Goal: Information Seeking & Learning: Find specific fact

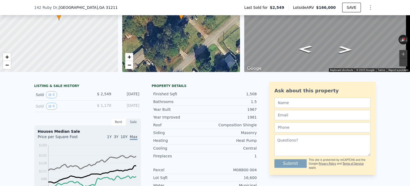
scroll to position [27, 0]
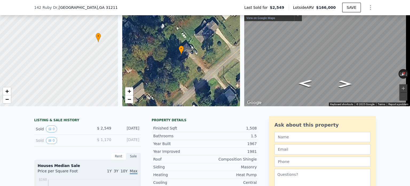
drag, startPoint x: 56, startPoint y: 83, endPoint x: 88, endPoint y: 72, distance: 33.8
click at [88, 72] on div at bounding box center [58, 54] width 141 height 123
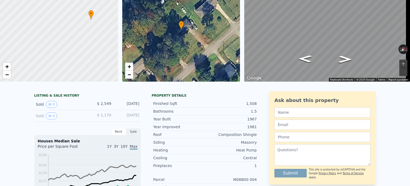
scroll to position [2, 0]
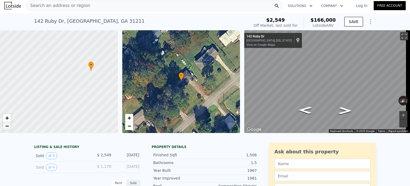
click at [6, 125] on span "−" at bounding box center [6, 125] width 3 height 7
drag, startPoint x: 86, startPoint y: 86, endPoint x: 92, endPoint y: 84, distance: 6.6
click at [92, 84] on div at bounding box center [58, 81] width 141 height 123
drag, startPoint x: 390, startPoint y: 99, endPoint x: 319, endPoint y: 97, distance: 70.5
click at [319, 97] on div "← Move left → Move right ↑ Move up ↓ Move down + Zoom in - Zoom out [STREET_ADD…" at bounding box center [327, 81] width 166 height 103
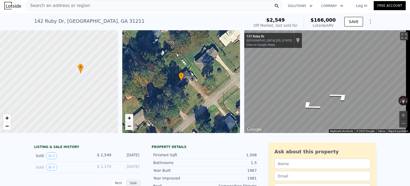
click at [130, 124] on span "−" at bounding box center [128, 125] width 3 height 7
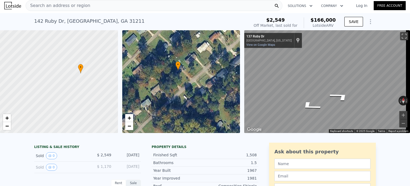
drag, startPoint x: 189, startPoint y: 102, endPoint x: 144, endPoint y: 114, distance: 46.7
click at [186, 87] on div "• + −" at bounding box center [181, 81] width 118 height 103
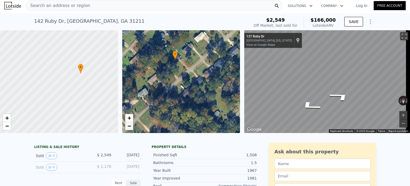
click at [132, 126] on link "−" at bounding box center [129, 126] width 8 height 8
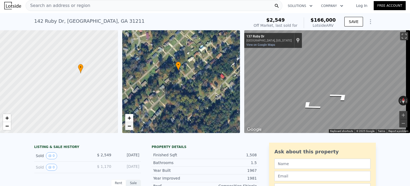
click at [129, 127] on span "−" at bounding box center [128, 125] width 3 height 7
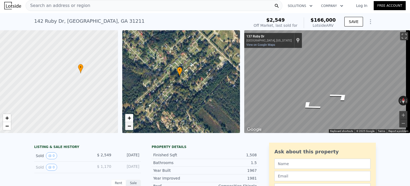
click at [129, 126] on span "−" at bounding box center [128, 125] width 3 height 7
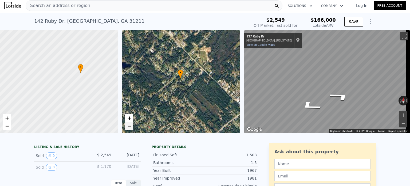
click at [130, 125] on span "−" at bounding box center [128, 125] width 3 height 7
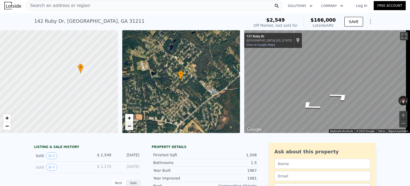
click at [130, 125] on span "−" at bounding box center [128, 125] width 3 height 7
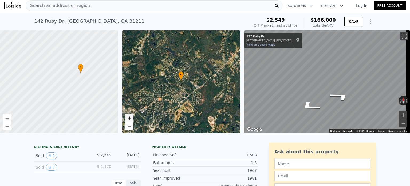
click at [130, 117] on span "+" at bounding box center [128, 117] width 3 height 7
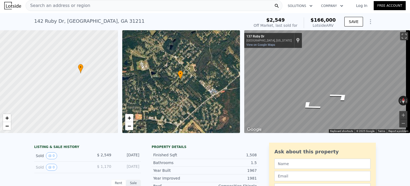
scroll to position [0, 0]
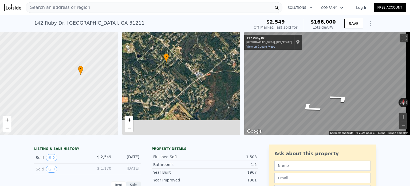
drag, startPoint x: 190, startPoint y: 105, endPoint x: 175, endPoint y: 84, distance: 25.3
click at [175, 84] on div "• + −" at bounding box center [181, 83] width 118 height 103
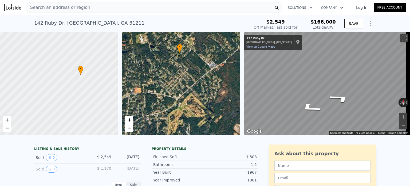
drag, startPoint x: 176, startPoint y: 92, endPoint x: 189, endPoint y: 88, distance: 14.0
click at [189, 85] on div "• + −" at bounding box center [181, 83] width 118 height 103
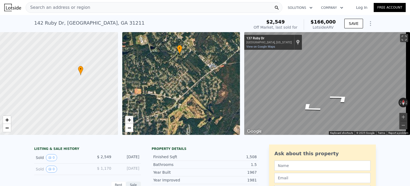
click at [130, 120] on span "+" at bounding box center [128, 119] width 3 height 7
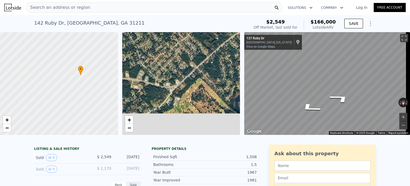
drag, startPoint x: 192, startPoint y: 116, endPoint x: 190, endPoint y: 88, distance: 28.3
click at [190, 88] on div "• + −" at bounding box center [181, 83] width 118 height 103
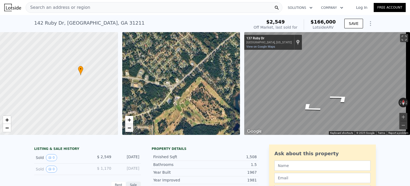
click at [130, 127] on span "−" at bounding box center [128, 127] width 3 height 7
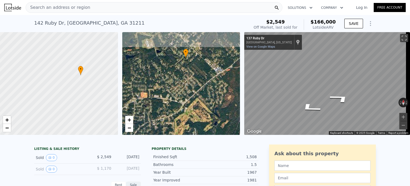
drag, startPoint x: 200, startPoint y: 77, endPoint x: 207, endPoint y: 95, distance: 19.1
click at [207, 95] on div "• + −" at bounding box center [181, 83] width 118 height 103
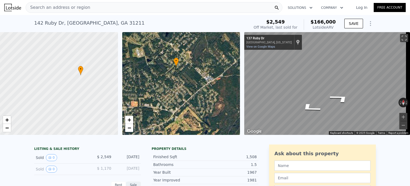
drag, startPoint x: 179, startPoint y: 80, endPoint x: 169, endPoint y: 89, distance: 14.0
click at [169, 89] on div "• + −" at bounding box center [181, 83] width 118 height 103
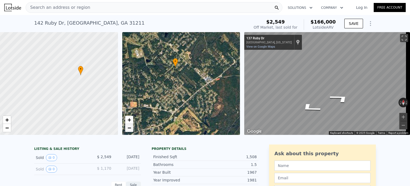
click at [129, 128] on span "−" at bounding box center [128, 127] width 3 height 7
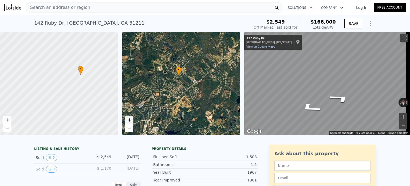
click at [131, 120] on span "+" at bounding box center [128, 119] width 3 height 7
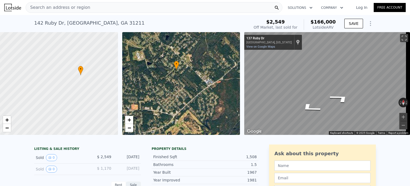
drag, startPoint x: 174, startPoint y: 98, endPoint x: 176, endPoint y: 103, distance: 5.2
click at [176, 103] on div "• + −" at bounding box center [181, 83] width 118 height 103
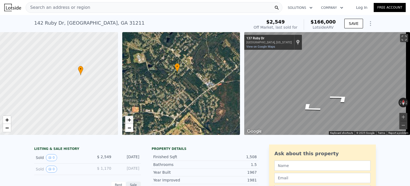
click at [126, 120] on link "+" at bounding box center [129, 120] width 8 height 8
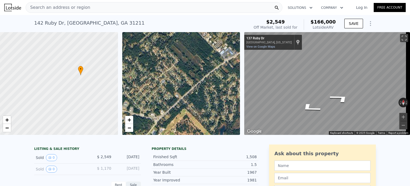
drag, startPoint x: 197, startPoint y: 107, endPoint x: 184, endPoint y: 74, distance: 35.1
click at [185, 74] on div "• + −" at bounding box center [181, 83] width 118 height 103
click at [130, 126] on span "−" at bounding box center [128, 127] width 3 height 7
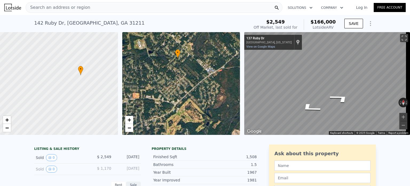
drag, startPoint x: 175, startPoint y: 93, endPoint x: 175, endPoint y: 104, distance: 10.9
click at [175, 103] on div "• + −" at bounding box center [181, 83] width 118 height 103
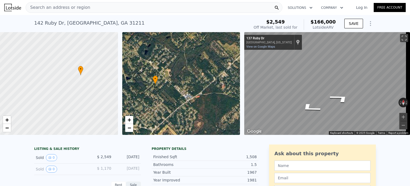
drag, startPoint x: 215, startPoint y: 75, endPoint x: 195, endPoint y: 97, distance: 29.3
click at [195, 97] on div "• + −" at bounding box center [181, 83] width 118 height 103
click at [131, 128] on link "−" at bounding box center [129, 128] width 8 height 8
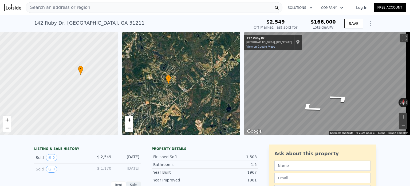
click at [134, 127] on div "• + −" at bounding box center [181, 83] width 118 height 103
click at [132, 127] on link "−" at bounding box center [129, 128] width 8 height 8
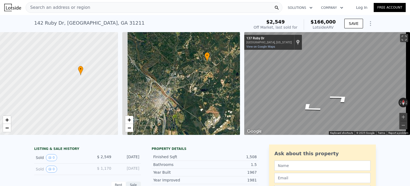
drag, startPoint x: 166, startPoint y: 105, endPoint x: 201, endPoint y: 82, distance: 42.3
click at [201, 82] on div "• + −" at bounding box center [181, 83] width 118 height 103
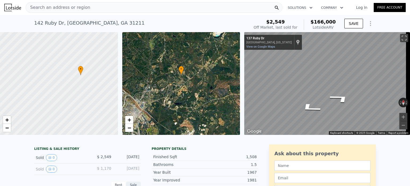
drag, startPoint x: 198, startPoint y: 83, endPoint x: 168, endPoint y: 98, distance: 33.0
click at [168, 98] on div "• + −" at bounding box center [181, 83] width 118 height 103
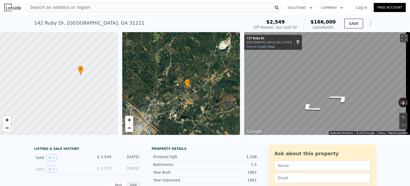
drag, startPoint x: 153, startPoint y: 101, endPoint x: 159, endPoint y: 114, distance: 14.2
click at [159, 114] on div "• + −" at bounding box center [181, 83] width 118 height 103
click at [131, 131] on span "−" at bounding box center [128, 127] width 3 height 7
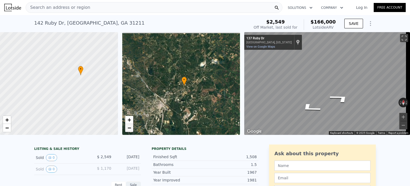
click at [130, 128] on span "−" at bounding box center [128, 127] width 3 height 7
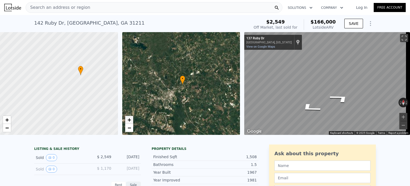
click at [127, 119] on span "+" at bounding box center [128, 119] width 3 height 7
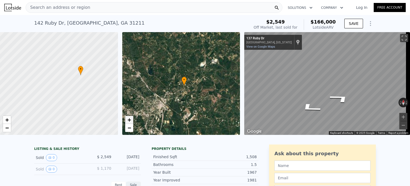
click at [131, 119] on link "+" at bounding box center [129, 120] width 8 height 8
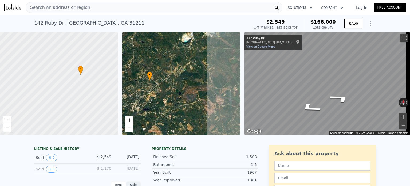
drag, startPoint x: 193, startPoint y: 98, endPoint x: 163, endPoint y: 84, distance: 32.7
click at [163, 84] on div "• + −" at bounding box center [181, 83] width 118 height 103
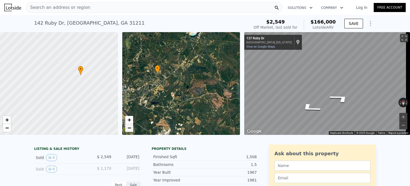
click at [130, 126] on span "−" at bounding box center [128, 127] width 3 height 7
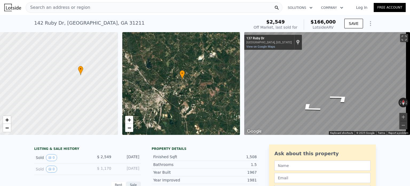
drag, startPoint x: 159, startPoint y: 89, endPoint x: 169, endPoint y: 96, distance: 12.0
click at [175, 90] on div "• + −" at bounding box center [181, 83] width 118 height 103
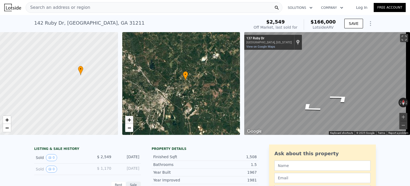
click at [130, 118] on span "+" at bounding box center [128, 119] width 3 height 7
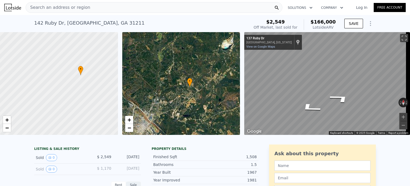
drag, startPoint x: 170, startPoint y: 103, endPoint x: 170, endPoint y: 113, distance: 9.9
click at [170, 113] on div "• + −" at bounding box center [181, 83] width 118 height 103
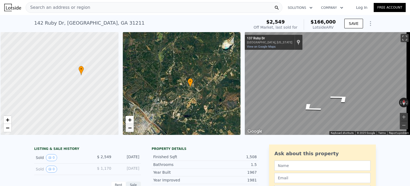
scroll to position [0, 2]
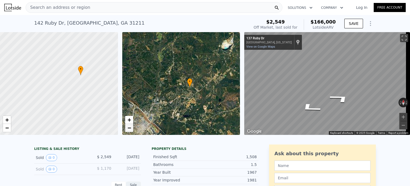
click at [129, 127] on span "−" at bounding box center [128, 127] width 3 height 7
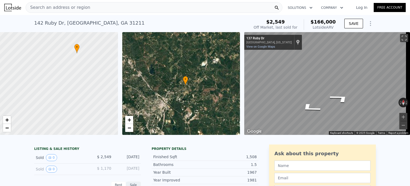
drag, startPoint x: 64, startPoint y: 109, endPoint x: 57, endPoint y: 92, distance: 18.6
click at [57, 92] on div at bounding box center [58, 84] width 141 height 123
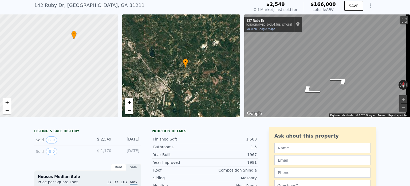
scroll to position [2, 0]
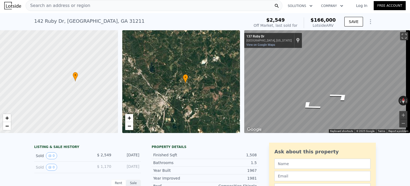
drag, startPoint x: 82, startPoint y: 82, endPoint x: 85, endPoint y: 108, distance: 25.4
click at [85, 108] on div at bounding box center [59, 81] width 141 height 123
click at [7, 125] on span "−" at bounding box center [6, 125] width 3 height 7
drag, startPoint x: 64, startPoint y: 83, endPoint x: 59, endPoint y: 100, distance: 18.1
click at [59, 100] on div at bounding box center [58, 81] width 141 height 123
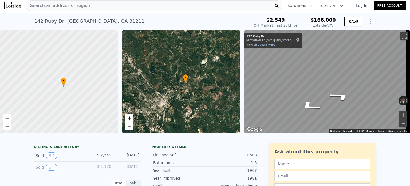
drag, startPoint x: 51, startPoint y: 92, endPoint x: 69, endPoint y: 94, distance: 17.7
click at [45, 93] on div at bounding box center [58, 81] width 141 height 123
click at [9, 124] on span "−" at bounding box center [6, 125] width 3 height 7
click at [117, 7] on div "Search an address or region" at bounding box center [154, 5] width 257 height 11
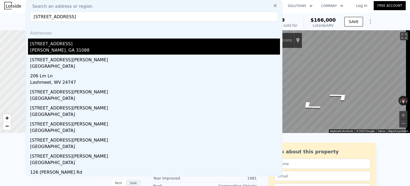
type input "[STREET_ADDRESS]"
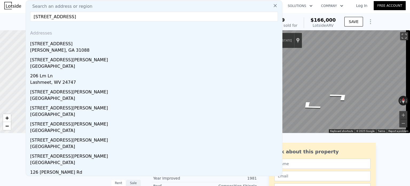
drag, startPoint x: 79, startPoint y: 52, endPoint x: 83, endPoint y: 57, distance: 6.6
click at [79, 52] on div "[PERSON_NAME], GA 31088" at bounding box center [155, 50] width 250 height 7
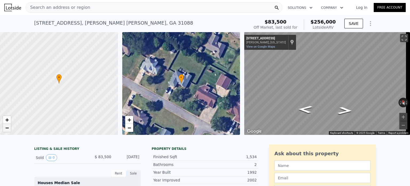
click at [8, 131] on span "−" at bounding box center [6, 127] width 3 height 7
click at [8, 130] on span "−" at bounding box center [6, 127] width 3 height 7
click at [7, 127] on span "−" at bounding box center [6, 127] width 3 height 7
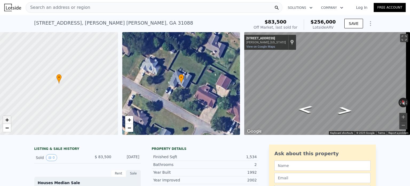
click at [7, 120] on span "+" at bounding box center [6, 119] width 3 height 7
drag, startPoint x: 78, startPoint y: 76, endPoint x: 75, endPoint y: 94, distance: 18.9
click at [74, 94] on div at bounding box center [58, 83] width 141 height 123
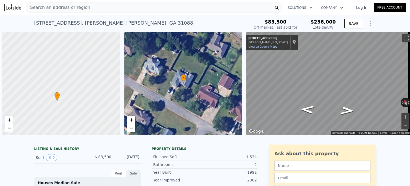
scroll to position [0, 2]
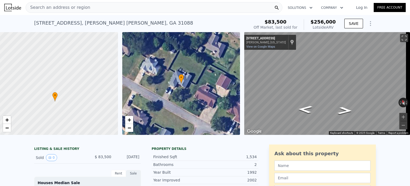
click at [104, 9] on div "Search an address or region" at bounding box center [154, 7] width 257 height 11
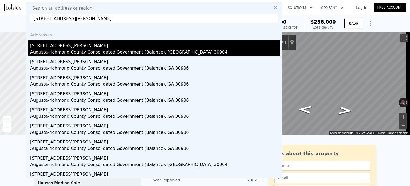
type input "[STREET_ADDRESS][PERSON_NAME]"
click at [87, 46] on div "[STREET_ADDRESS][PERSON_NAME]" at bounding box center [155, 44] width 250 height 9
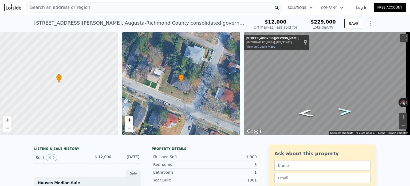
click at [350, 109] on icon "Go East, Ellis St" at bounding box center [345, 110] width 29 height 11
click at [268, 47] on link "View on Google Maps" at bounding box center [260, 46] width 29 height 3
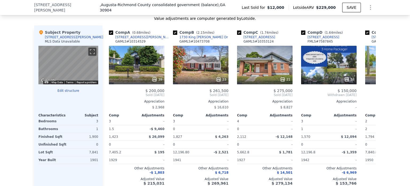
scroll to position [534, 0]
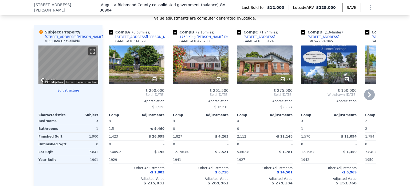
click at [212, 73] on div "23" at bounding box center [201, 64] width 56 height 38
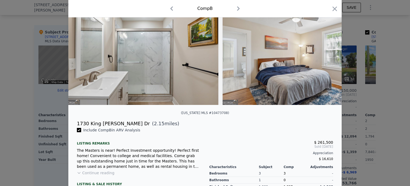
scroll to position [98, 0]
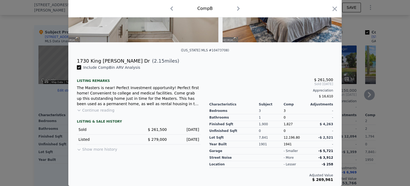
click at [352, 100] on div at bounding box center [205, 93] width 410 height 186
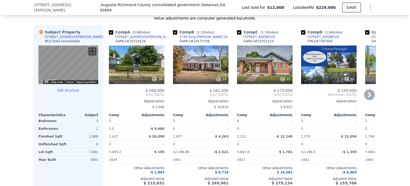
click at [367, 97] on icon at bounding box center [369, 94] width 11 height 11
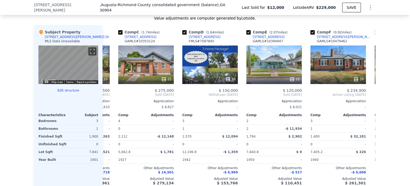
scroll to position [0, 128]
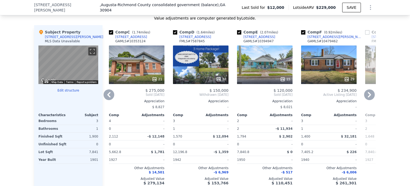
click at [367, 97] on icon at bounding box center [369, 94] width 11 height 11
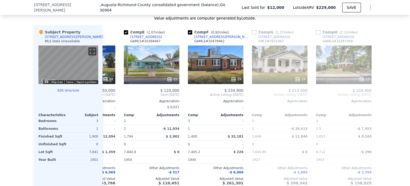
scroll to position [0, 256]
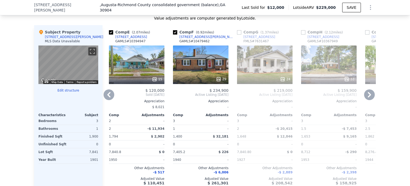
click at [213, 78] on div at bounding box center [201, 79] width 56 height 10
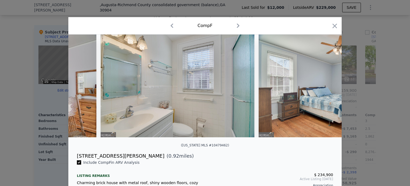
scroll to position [0, 2755]
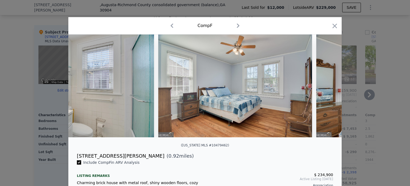
drag, startPoint x: 369, startPoint y: 85, endPoint x: 365, endPoint y: 88, distance: 5.2
click at [369, 84] on div at bounding box center [205, 93] width 410 height 186
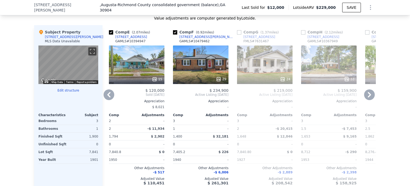
click at [369, 96] on icon at bounding box center [369, 94] width 11 height 11
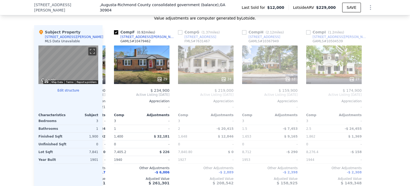
scroll to position [0, 316]
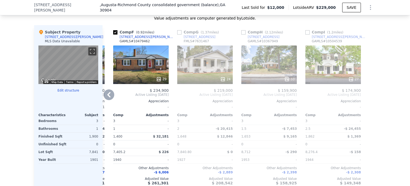
click at [104, 98] on icon at bounding box center [109, 94] width 11 height 11
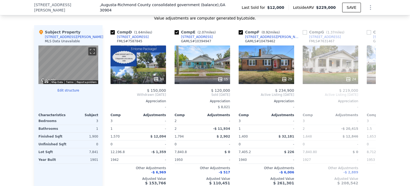
scroll to position [0, 188]
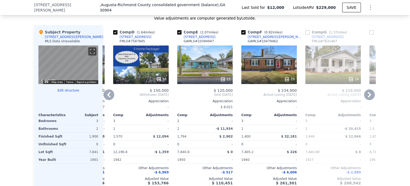
click at [108, 96] on icon at bounding box center [108, 94] width 3 height 5
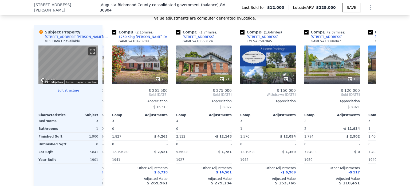
scroll to position [0, 60]
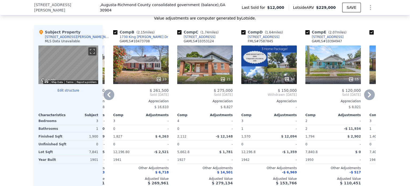
click at [108, 96] on icon at bounding box center [109, 94] width 11 height 11
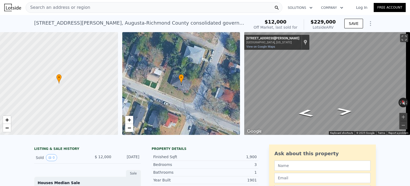
scroll to position [0, 0]
click at [57, 10] on span "Search an address or region" at bounding box center [58, 7] width 64 height 6
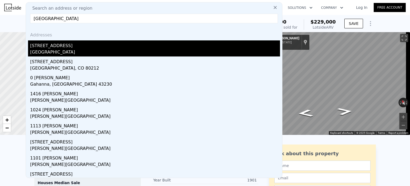
type input "[GEOGRAPHIC_DATA]"
click at [65, 51] on div "[GEOGRAPHIC_DATA]" at bounding box center [155, 52] width 250 height 7
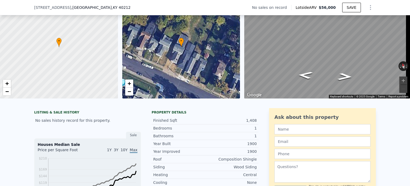
scroll to position [25, 0]
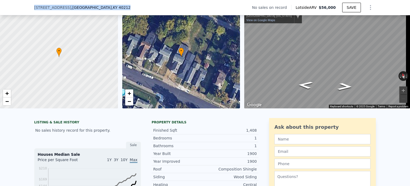
drag, startPoint x: 32, startPoint y: 9, endPoint x: 122, endPoint y: 4, distance: 90.1
click at [122, 4] on div "[STREET_ADDRESS] No sales on record Lotside ARV $56,000 SAVE" at bounding box center [205, 7] width 410 height 15
copy div "[STREET_ADDRESS]"
